Goal: Task Accomplishment & Management: Use online tool/utility

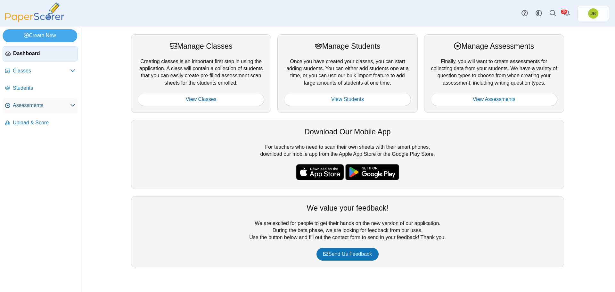
click at [41, 106] on span "Assessments" at bounding box center [41, 105] width 57 height 7
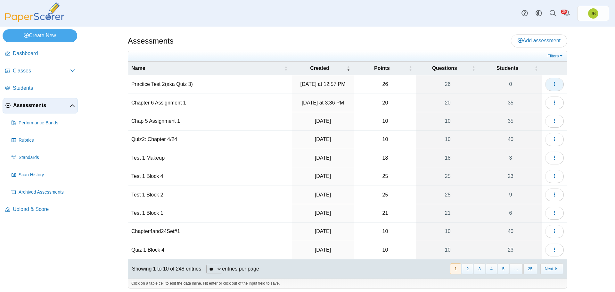
click at [552, 84] on icon "button" at bounding box center [554, 83] width 5 height 5
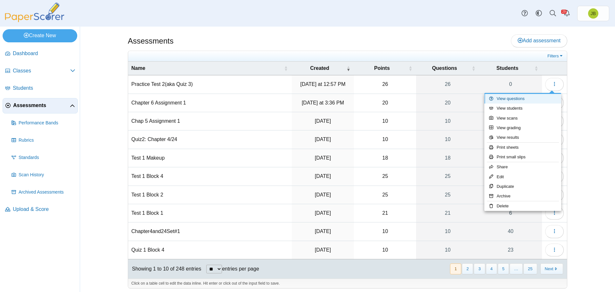
click at [523, 100] on link "View questions" at bounding box center [522, 99] width 77 height 10
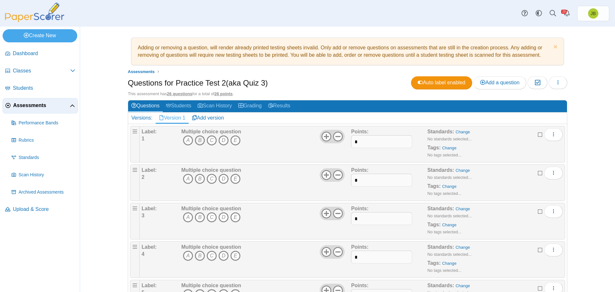
click at [197, 140] on icon "B" at bounding box center [200, 140] width 10 height 10
click at [211, 178] on icon "C" at bounding box center [212, 179] width 10 height 10
click at [198, 217] on icon "B" at bounding box center [200, 217] width 10 height 10
click at [186, 256] on icon "A" at bounding box center [188, 256] width 10 height 10
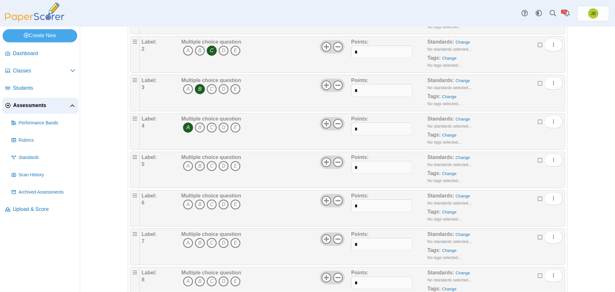
scroll to position [160, 0]
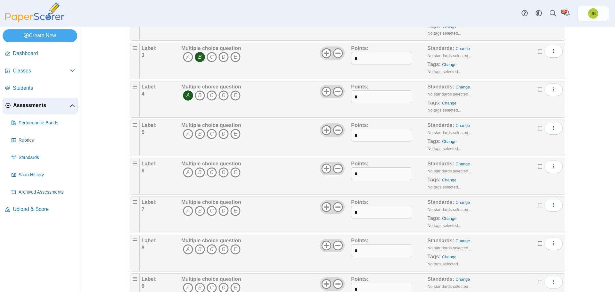
drag, startPoint x: 233, startPoint y: 135, endPoint x: 225, endPoint y: 141, distance: 10.3
click at [233, 135] on icon "E" at bounding box center [235, 134] width 10 height 10
click at [188, 170] on icon "A" at bounding box center [188, 172] width 10 height 10
click at [222, 212] on icon "D" at bounding box center [224, 211] width 10 height 10
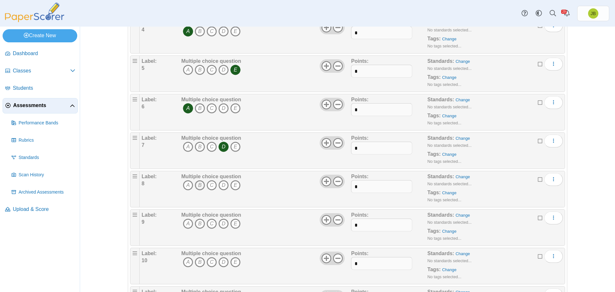
click at [198, 185] on icon "B" at bounding box center [200, 185] width 10 height 10
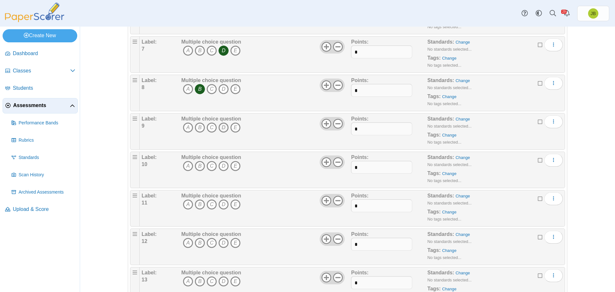
click at [223, 125] on icon "D" at bounding box center [224, 127] width 10 height 10
click at [187, 165] on icon "A" at bounding box center [188, 166] width 10 height 10
click at [211, 166] on icon "C" at bounding box center [212, 166] width 10 height 10
click at [223, 204] on icon "D" at bounding box center [224, 204] width 10 height 10
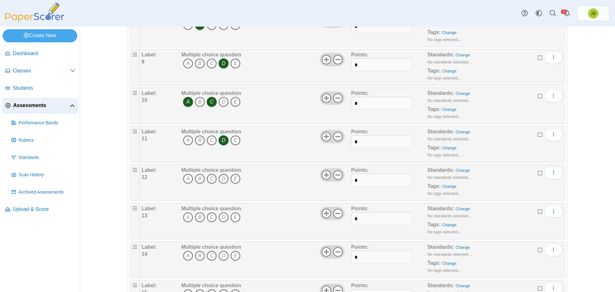
scroll to position [417, 0]
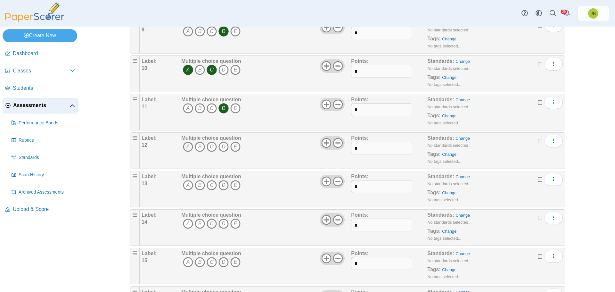
click at [185, 146] on icon "A" at bounding box center [188, 147] width 10 height 10
click at [210, 147] on icon "C" at bounding box center [212, 147] width 10 height 10
click at [199, 186] on icon "B" at bounding box center [200, 185] width 10 height 10
click at [197, 223] on icon "B" at bounding box center [200, 224] width 10 height 10
click at [188, 264] on icon "A" at bounding box center [188, 262] width 10 height 10
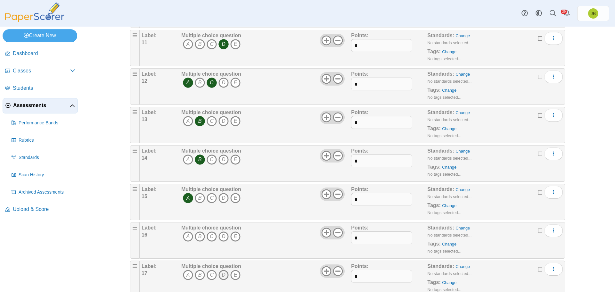
scroll to position [513, 0]
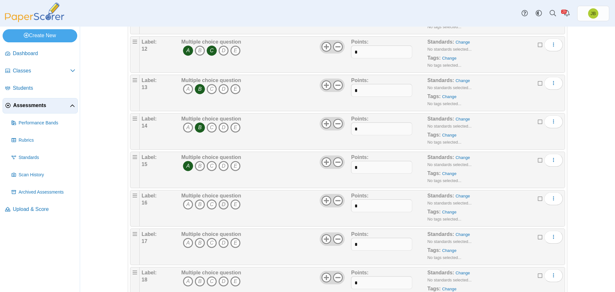
drag, startPoint x: 209, startPoint y: 206, endPoint x: 226, endPoint y: 206, distance: 16.7
click at [209, 206] on icon "C" at bounding box center [212, 204] width 10 height 10
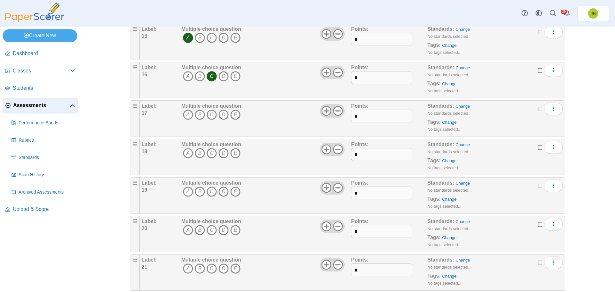
scroll to position [673, 0]
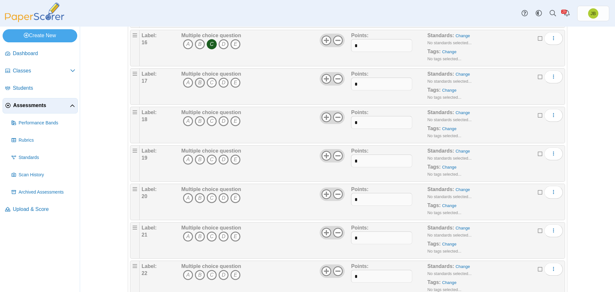
click at [198, 80] on icon "B" at bounding box center [200, 83] width 10 height 10
click at [200, 122] on icon "B" at bounding box center [200, 121] width 10 height 10
click at [198, 161] on icon "B" at bounding box center [200, 159] width 10 height 10
click at [195, 199] on icon "B" at bounding box center [200, 198] width 10 height 10
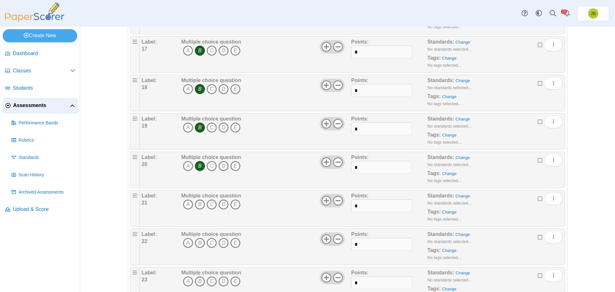
scroll to position [737, 0]
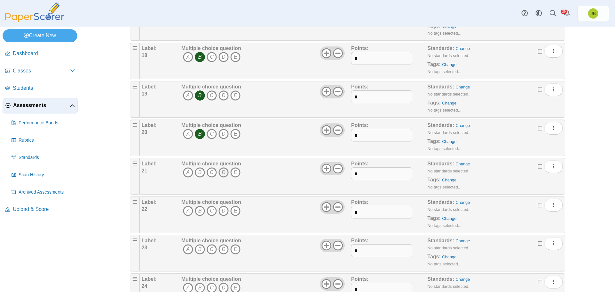
click at [224, 171] on icon "D" at bounding box center [224, 172] width 10 height 10
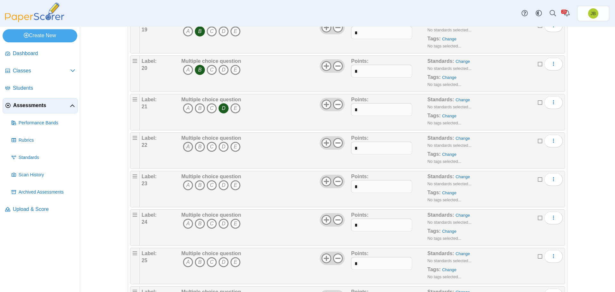
click at [186, 146] on icon "A" at bounding box center [188, 147] width 10 height 10
click at [185, 186] on icon "A" at bounding box center [188, 185] width 10 height 10
click at [185, 223] on icon "A" at bounding box center [188, 224] width 10 height 10
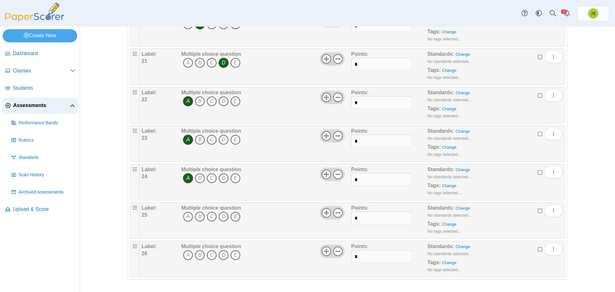
click at [235, 216] on icon "E" at bounding box center [235, 216] width 10 height 10
click at [235, 254] on icon "E" at bounding box center [235, 255] width 10 height 10
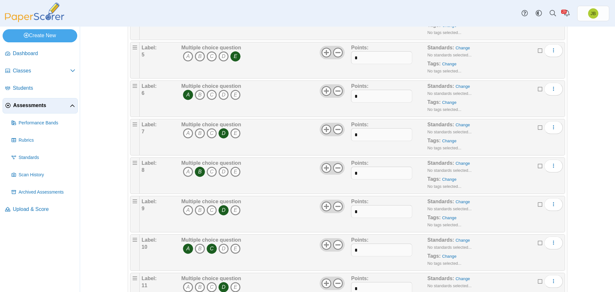
scroll to position [0, 0]
